Goal: Task Accomplishment & Management: Manage account settings

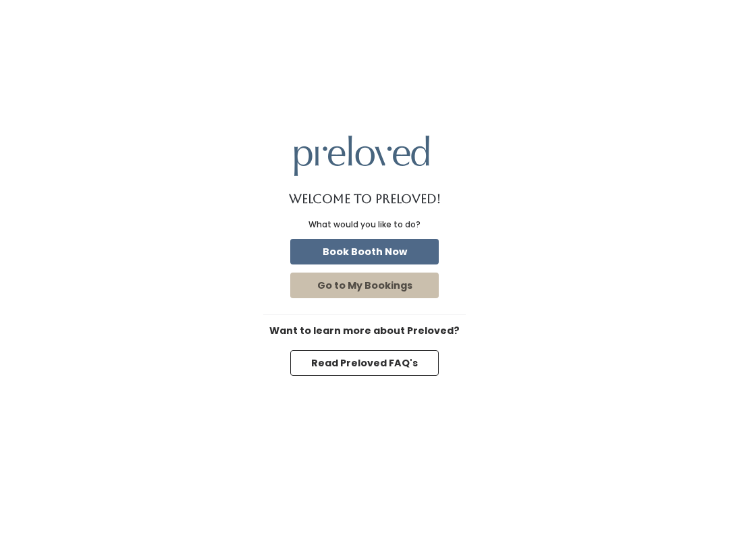
click at [382, 292] on button "Go to My Bookings" at bounding box center [364, 286] width 149 height 26
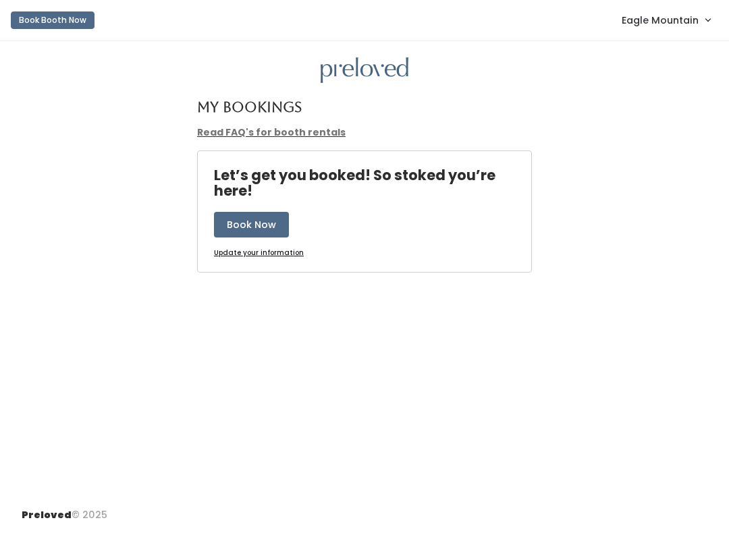
click at [659, 19] on span "Eagle Mountain" at bounding box center [660, 20] width 77 height 15
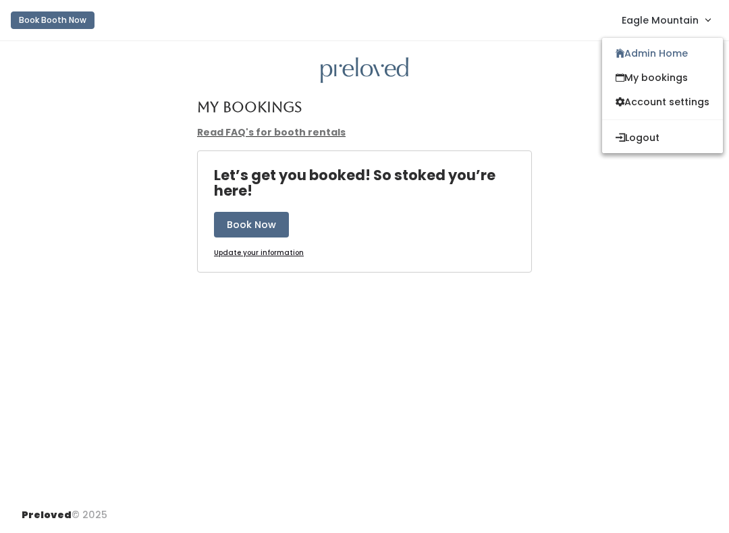
click at [643, 55] on link "Admin Home" at bounding box center [662, 53] width 121 height 24
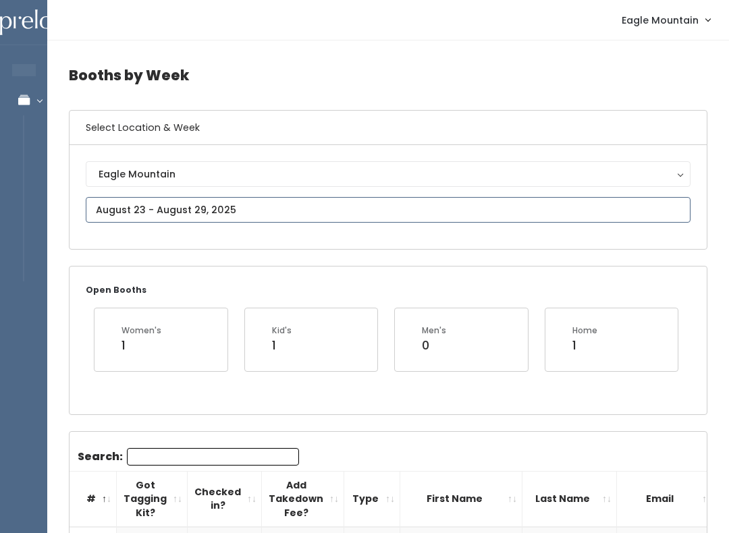
click at [404, 211] on input "text" at bounding box center [388, 210] width 605 height 26
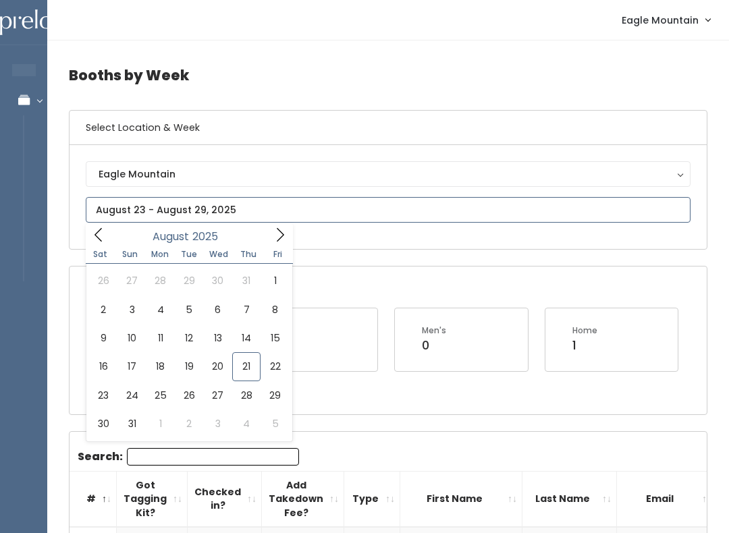
type input "August 16 to August 22"
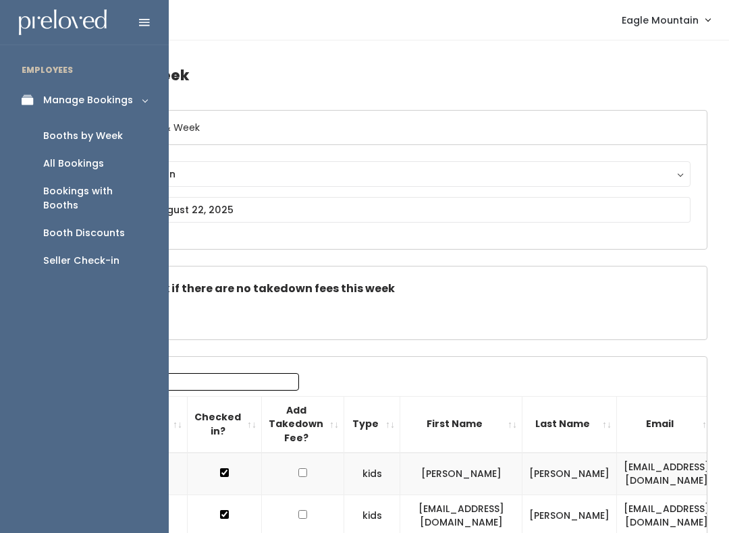
click at [109, 226] on div "Booth Discounts" at bounding box center [84, 233] width 82 height 14
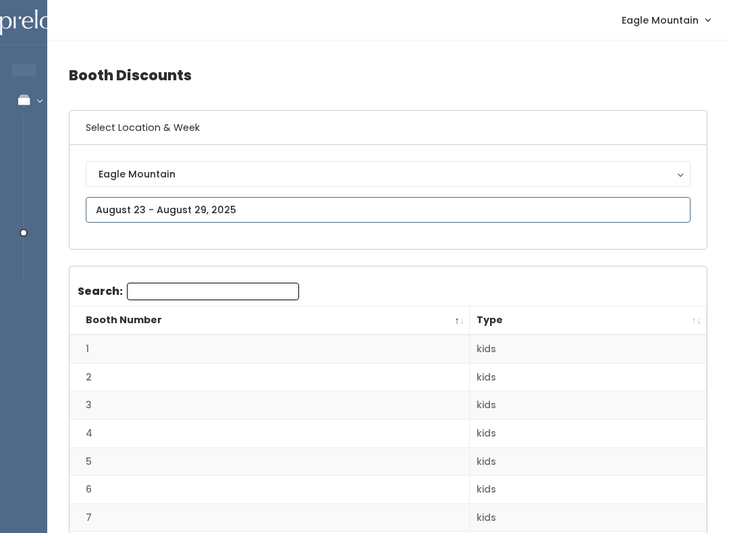
click at [182, 206] on input "text" at bounding box center [388, 210] width 605 height 26
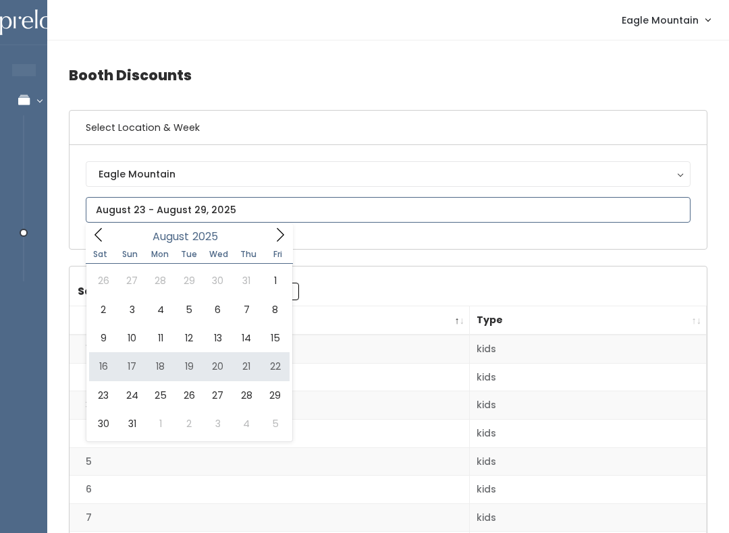
type input "August 16 to August 22"
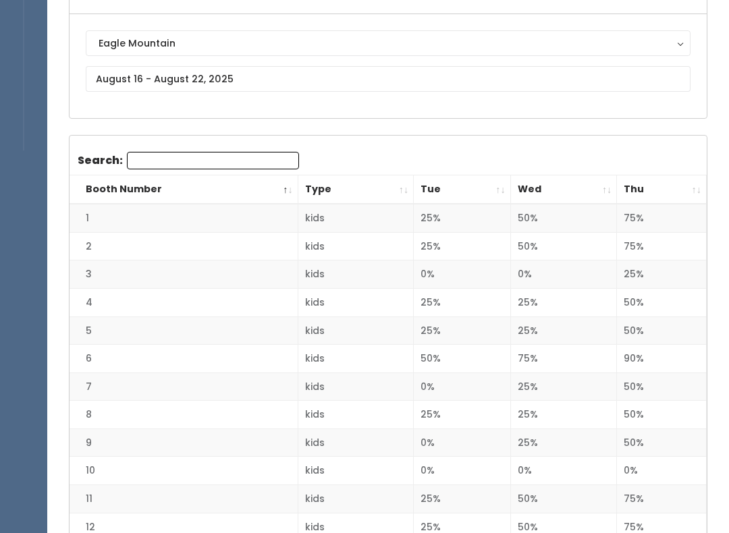
scroll to position [122, 0]
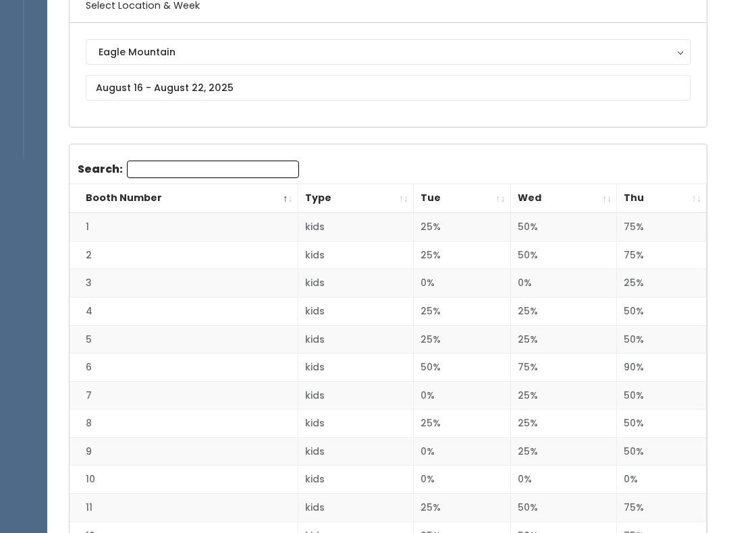
click at [651, 194] on th "Thu" at bounding box center [662, 199] width 90 height 29
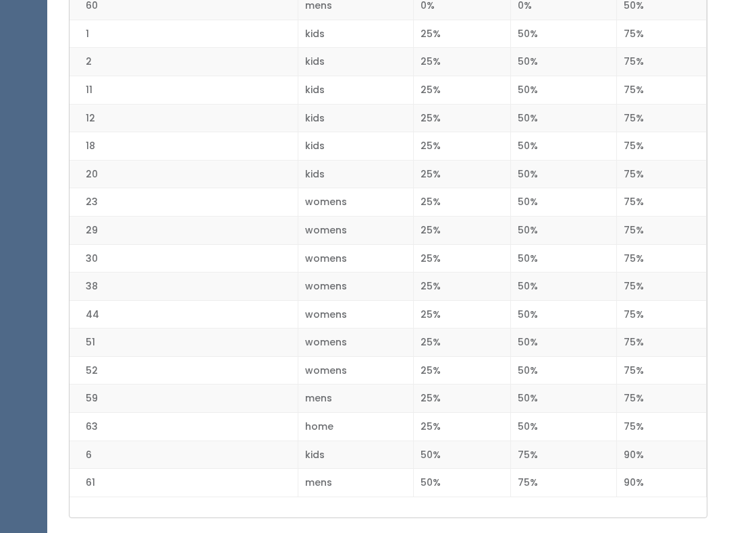
scroll to position [1804, 0]
